Goal: Task Accomplishment & Management: Use online tool/utility

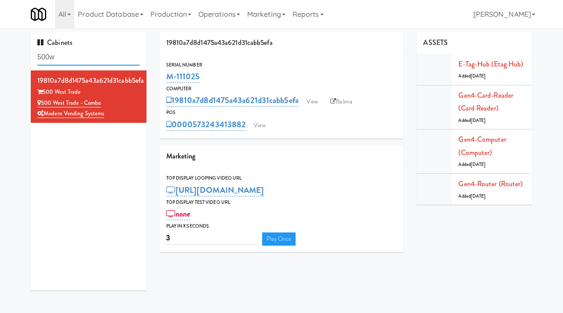
click at [82, 57] on input "500w" at bounding box center [88, 57] width 103 height 16
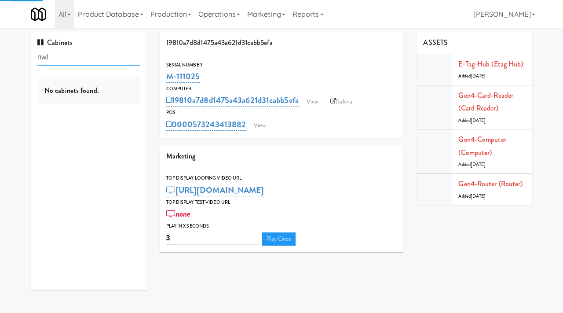
type input "nwl"
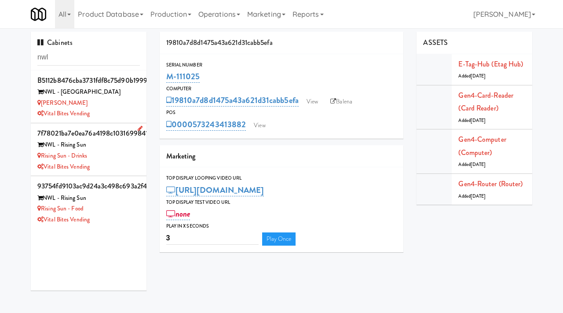
click at [121, 165] on div "Vital Bites Vending" at bounding box center [88, 166] width 103 height 11
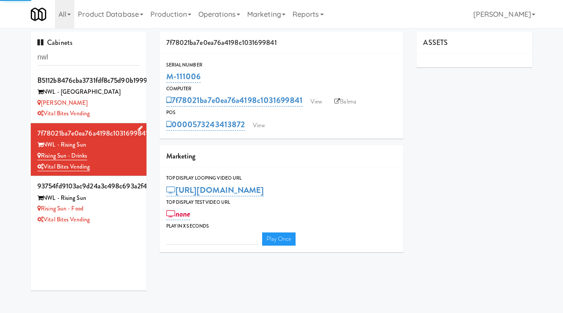
type input "3"
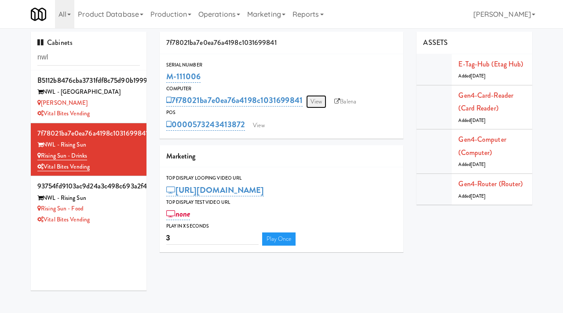
click at [318, 98] on link "View" at bounding box center [316, 101] width 20 height 13
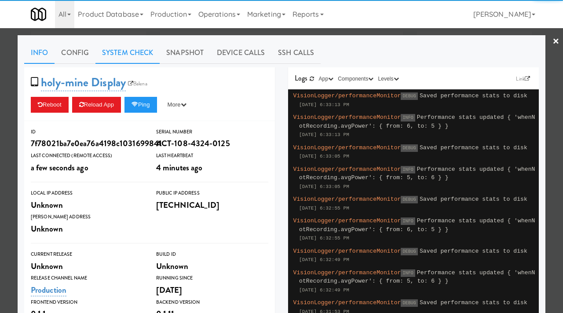
click at [125, 58] on link "System Check" at bounding box center [127, 53] width 64 height 22
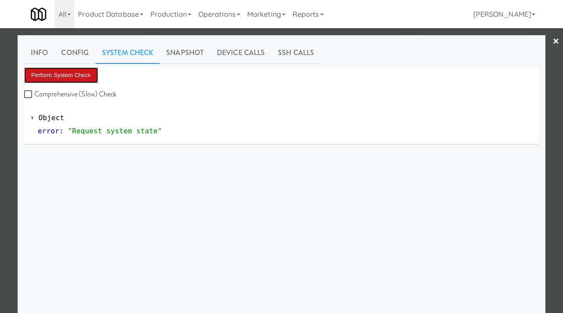
click at [68, 72] on button "Perform System Check" at bounding box center [61, 75] width 74 height 16
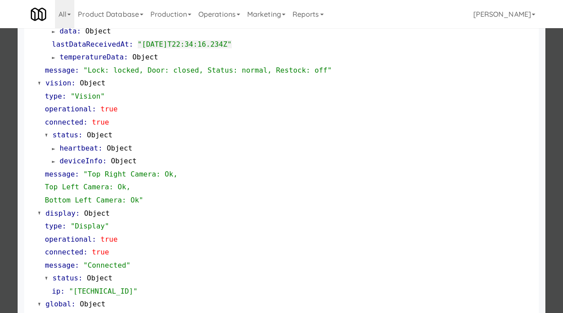
scroll to position [383, 0]
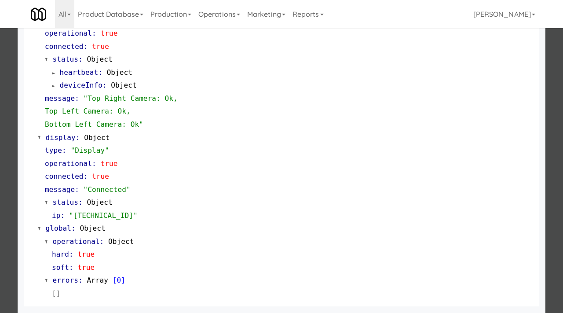
click at [0, 205] on div at bounding box center [281, 156] width 563 height 313
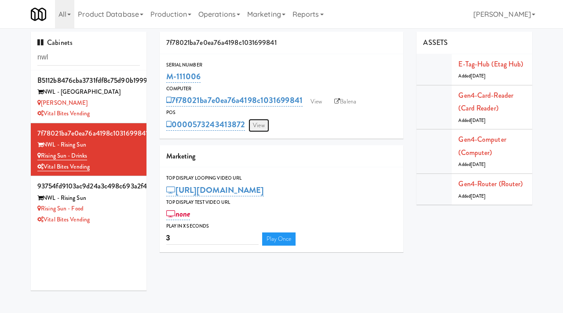
click at [265, 125] on link "View" at bounding box center [259, 125] width 20 height 13
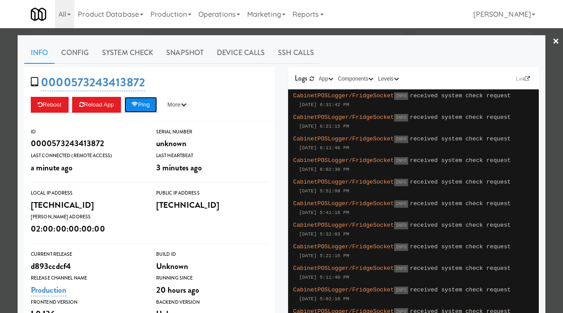
click at [145, 105] on button "Ping" at bounding box center [141, 105] width 33 height 16
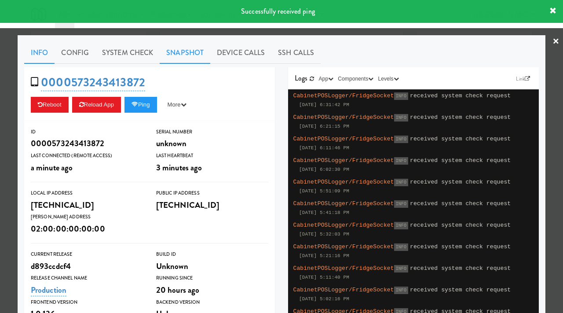
click at [192, 55] on link "Snapshot" at bounding box center [185, 53] width 51 height 22
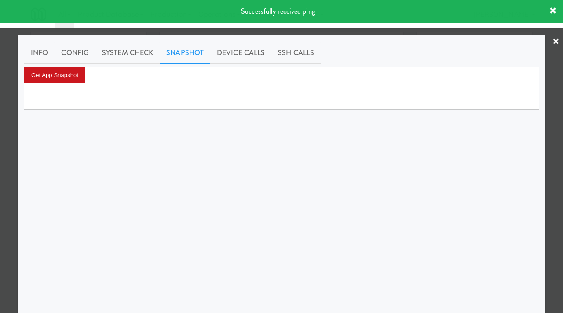
click at [59, 71] on button "Get App Snapshot" at bounding box center [54, 75] width 61 height 16
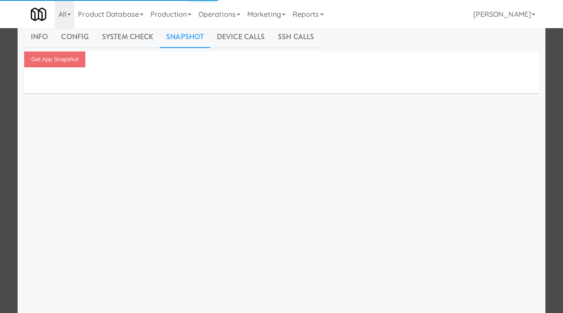
scroll to position [16, 0]
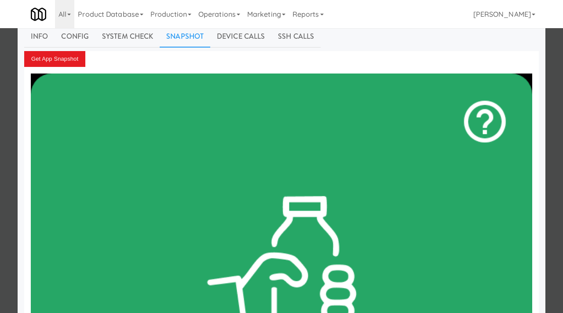
click at [0, 146] on div at bounding box center [281, 156] width 563 height 313
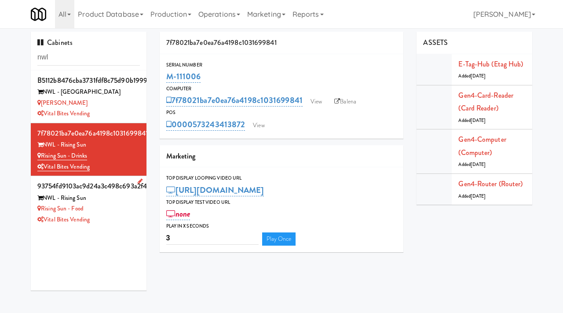
click at [110, 204] on div "Rising Sun - Food" at bounding box center [88, 208] width 103 height 11
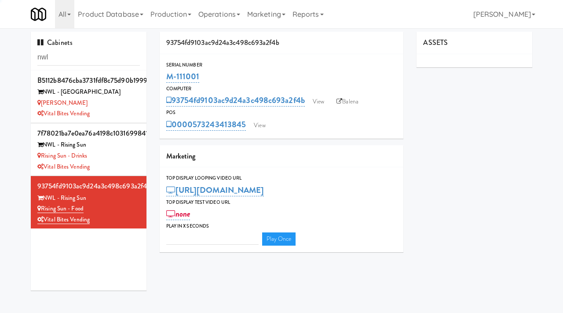
type input "3"
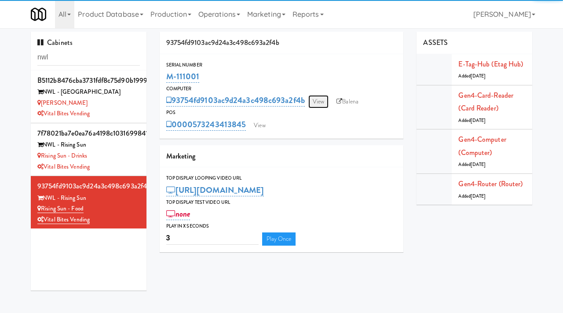
click at [322, 99] on link "View" at bounding box center [318, 101] width 20 height 13
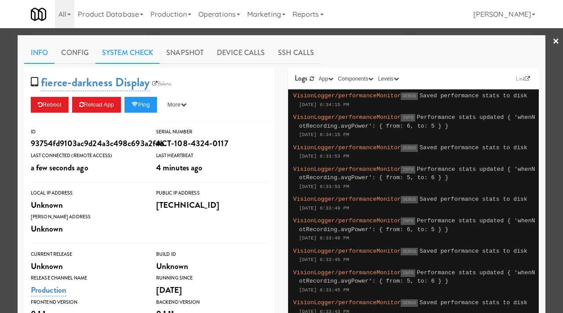
click at [132, 59] on link "System Check" at bounding box center [127, 53] width 64 height 22
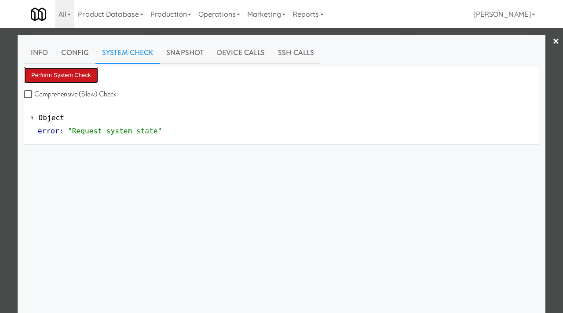
click at [86, 71] on button "Perform System Check" at bounding box center [61, 75] width 74 height 16
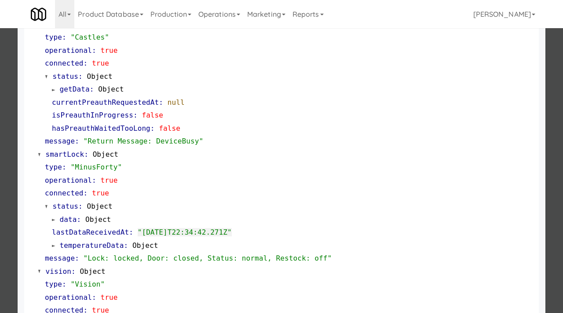
scroll to position [107, 0]
click at [0, 202] on div at bounding box center [281, 156] width 563 height 313
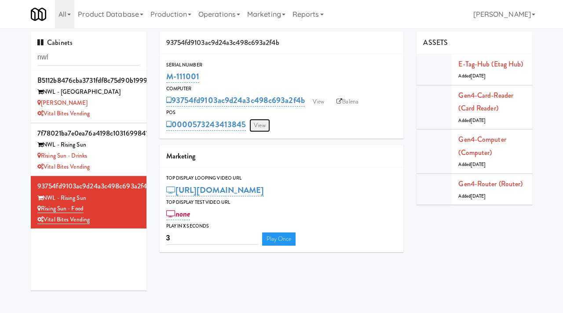
click at [266, 128] on link "View" at bounding box center [259, 125] width 20 height 13
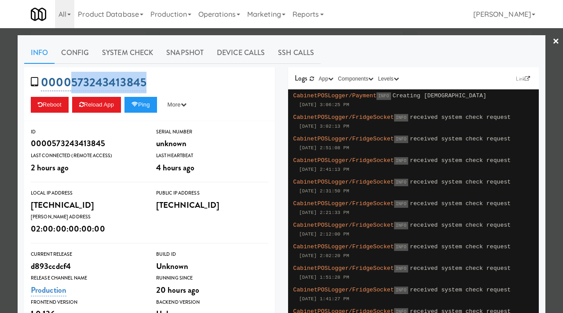
drag, startPoint x: 156, startPoint y: 81, endPoint x: 71, endPoint y: 90, distance: 85.4
click at [71, 90] on div "0000573243413845 Reboot Reload App Ping More Ping Server Restart Server Force R…" at bounding box center [149, 94] width 251 height 54
copy link "573243413845"
